Goal: Transaction & Acquisition: Purchase product/service

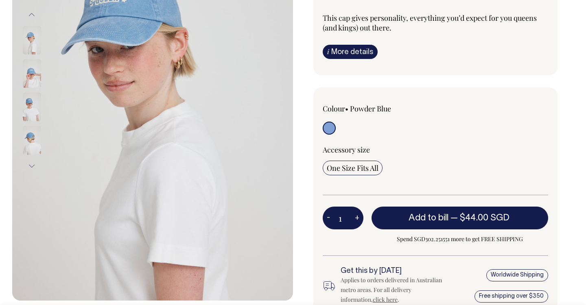
scroll to position [175, 0]
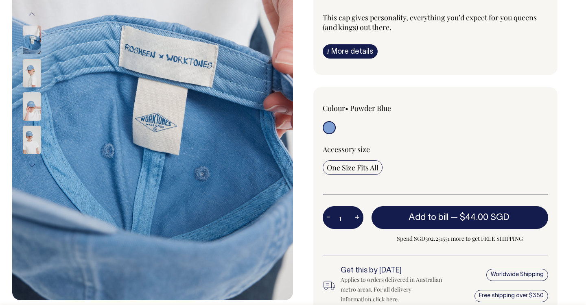
click at [33, 41] on img at bounding box center [32, 40] width 18 height 28
click at [30, 83] on img at bounding box center [32, 73] width 18 height 28
click at [31, 136] on img at bounding box center [32, 140] width 18 height 28
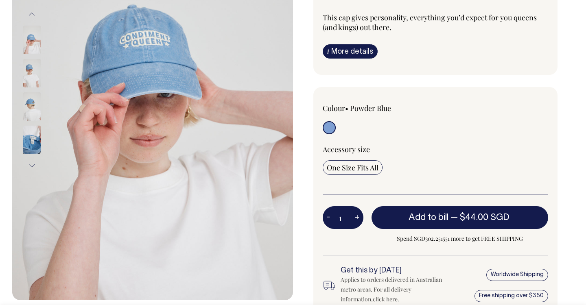
click at [32, 67] on img at bounding box center [32, 73] width 18 height 28
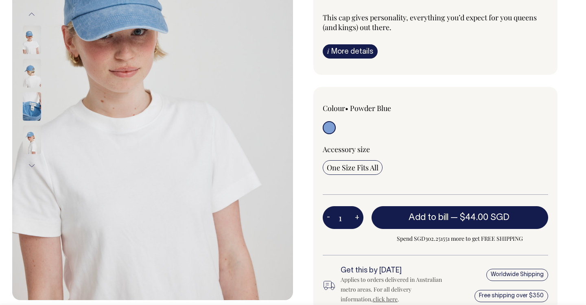
click at [35, 83] on img at bounding box center [32, 73] width 18 height 28
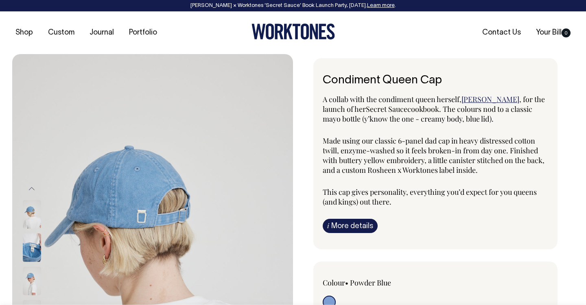
scroll to position [0, 0]
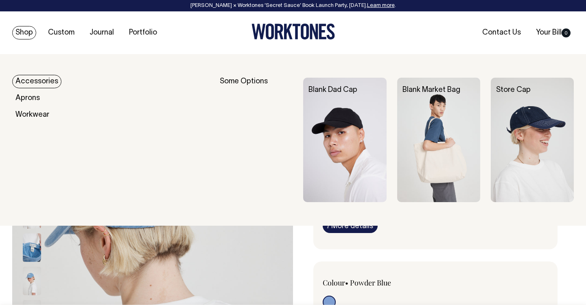
click at [37, 82] on link "Accessories" at bounding box center [36, 81] width 49 height 13
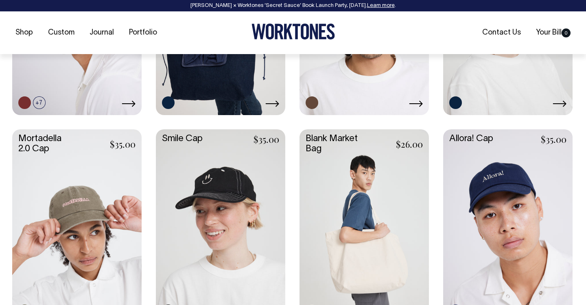
scroll to position [484, 0]
click at [88, 209] on link at bounding box center [76, 225] width 129 height 192
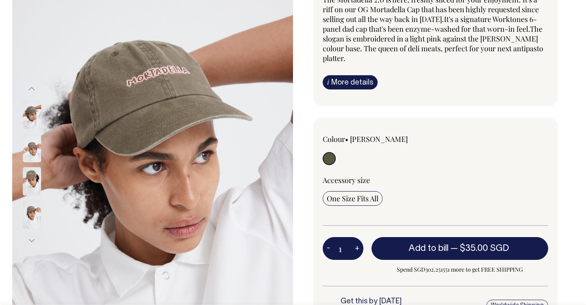
scroll to position [100, 0]
click at [32, 240] on button "Next" at bounding box center [32, 240] width 12 height 18
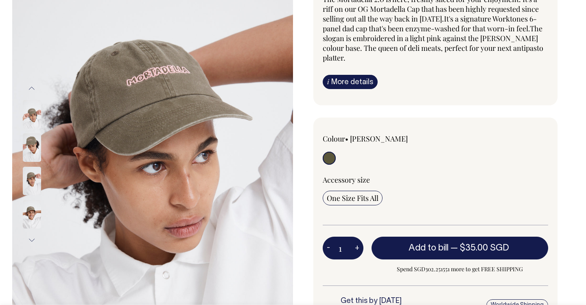
click at [32, 240] on button "Next" at bounding box center [32, 240] width 12 height 18
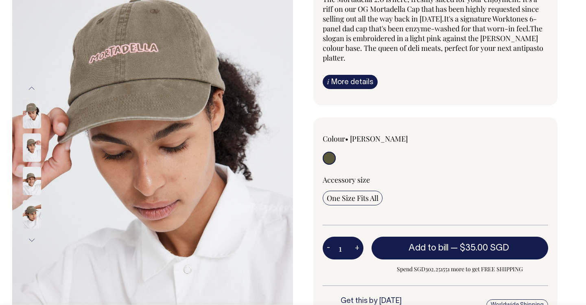
click at [32, 240] on button "Next" at bounding box center [32, 240] width 12 height 18
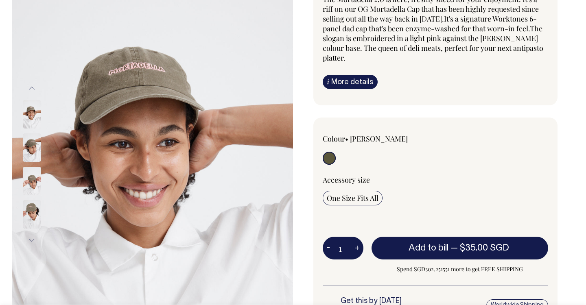
click at [32, 240] on button "Next" at bounding box center [32, 240] width 12 height 18
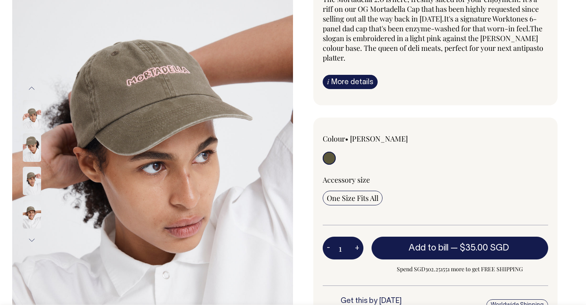
click at [32, 240] on button "Next" at bounding box center [32, 240] width 12 height 18
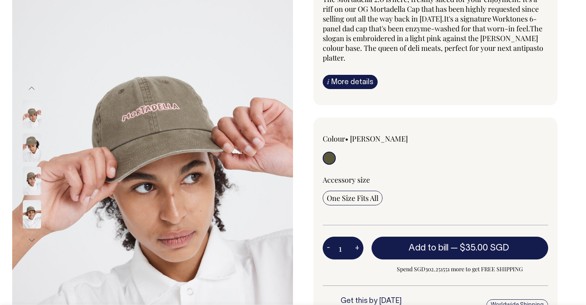
click at [32, 240] on button "Next" at bounding box center [32, 240] width 12 height 18
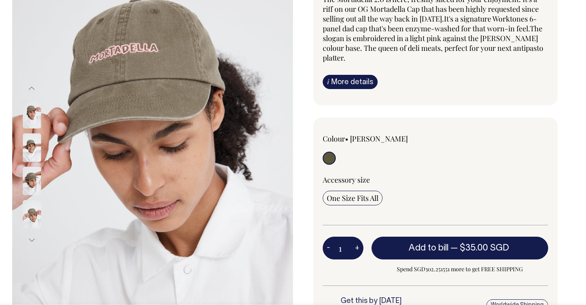
click at [32, 240] on button "Next" at bounding box center [32, 240] width 12 height 18
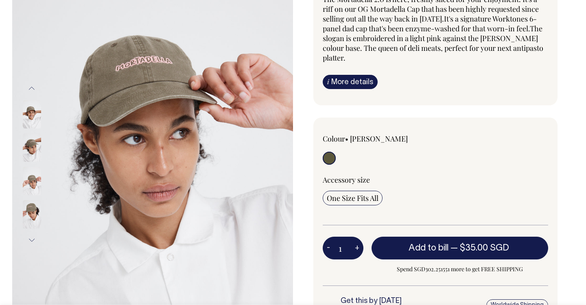
click at [32, 240] on button "Next" at bounding box center [32, 240] width 12 height 18
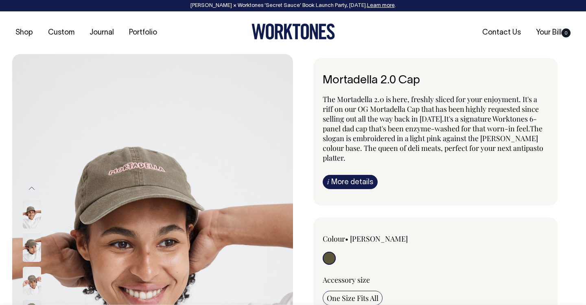
scroll to position [0, 0]
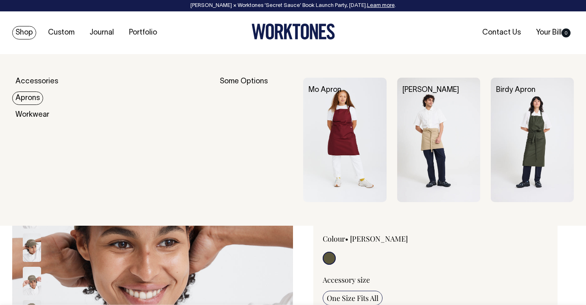
click at [34, 97] on link "Aprons" at bounding box center [27, 98] width 31 height 13
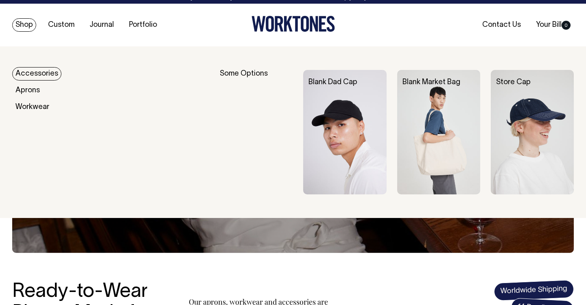
scroll to position [8, 0]
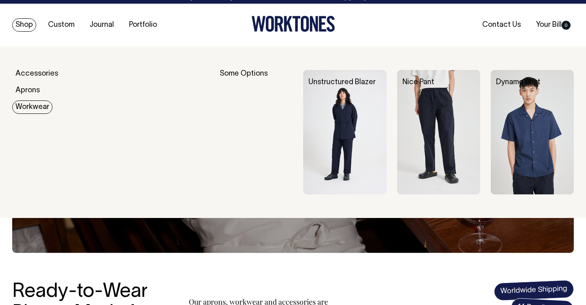
click at [33, 107] on link "Workwear" at bounding box center [32, 107] width 40 height 13
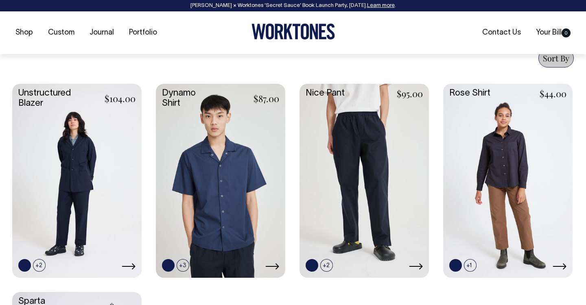
scroll to position [322, 0]
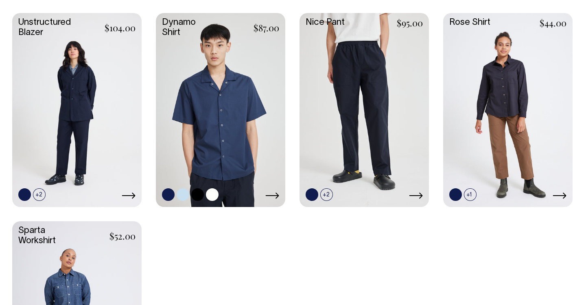
click at [223, 139] on link at bounding box center [220, 109] width 129 height 192
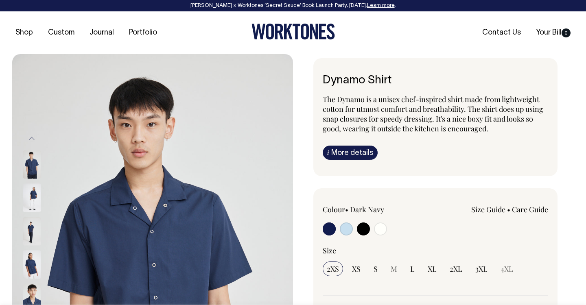
click at [346, 230] on input "radio" at bounding box center [346, 229] width 13 height 13
radio input "true"
select select "True Blue"
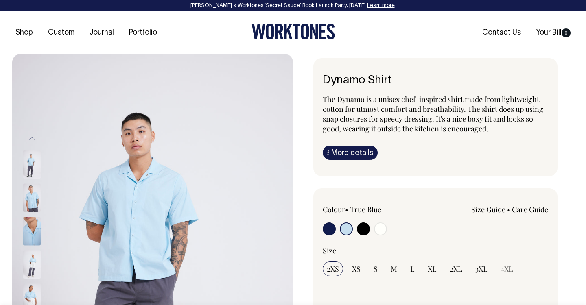
click at [361, 228] on input "radio" at bounding box center [363, 229] width 13 height 13
radio input "true"
select select "Black"
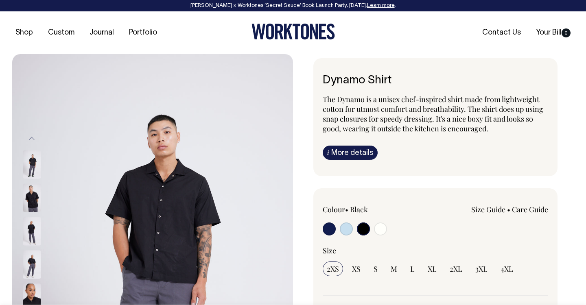
click at [384, 229] on input "radio" at bounding box center [380, 229] width 13 height 13
radio input "true"
select select "Off-White"
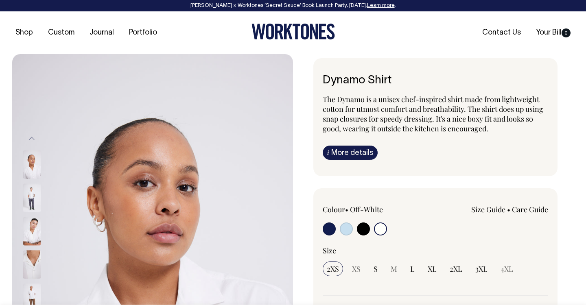
click at [328, 229] on input "radio" at bounding box center [329, 229] width 13 height 13
radio input "true"
select select "Dark Navy"
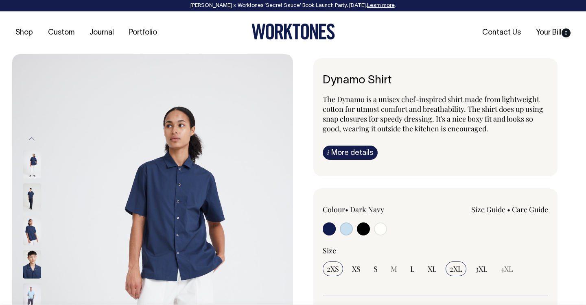
click at [458, 268] on span "2XL" at bounding box center [456, 269] width 13 height 10
click at [458, 268] on input "2XL" at bounding box center [456, 269] width 21 height 15
radio input "true"
select select "2XL"
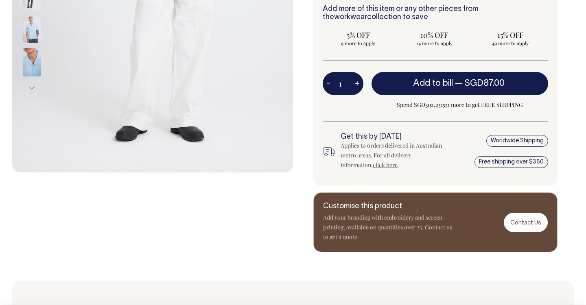
scroll to position [302, 0]
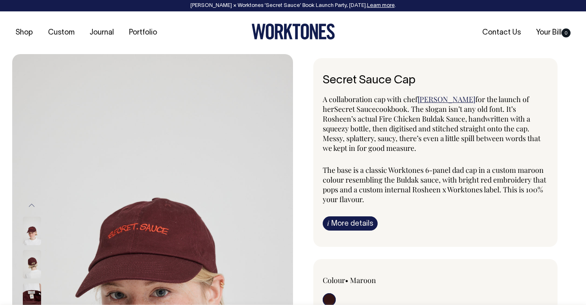
click at [33, 299] on img at bounding box center [32, 298] width 18 height 28
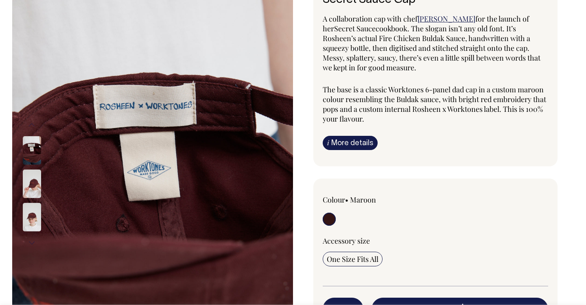
scroll to position [81, 0]
